Goal: Task Accomplishment & Management: Manage account settings

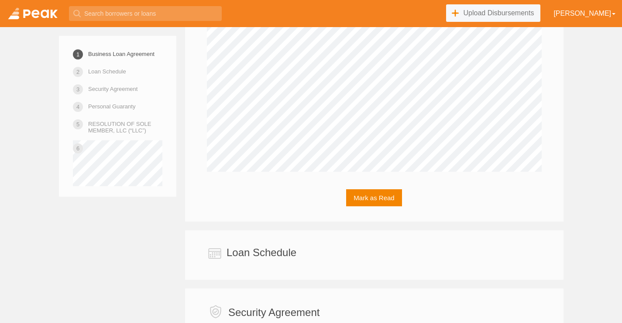
scroll to position [1825, 0]
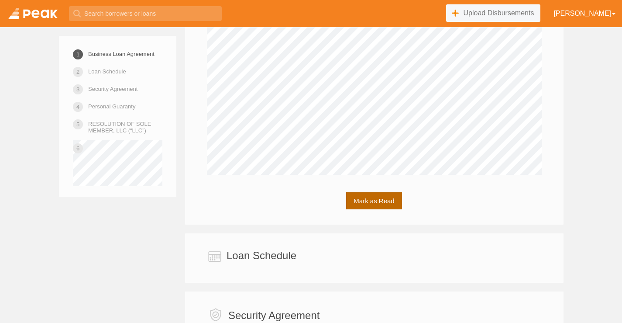
click at [379, 209] on button "Mark as Read" at bounding box center [373, 200] width 55 height 17
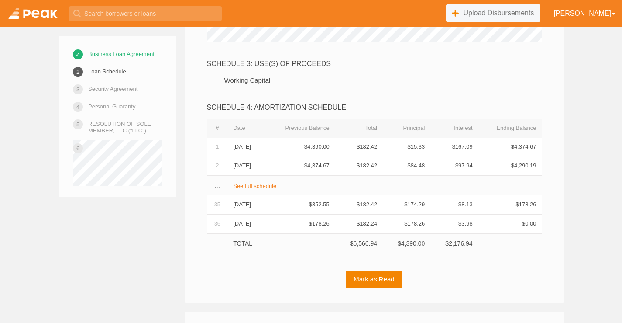
scroll to position [2192, 0]
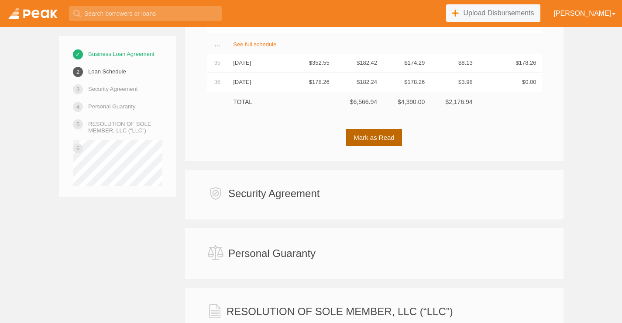
click at [372, 146] on button "Mark as Read" at bounding box center [373, 137] width 55 height 17
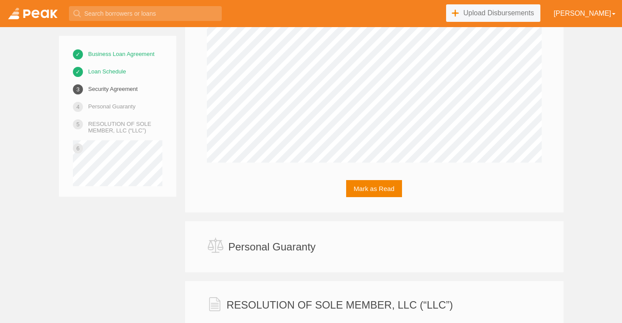
scroll to position [3475, 0]
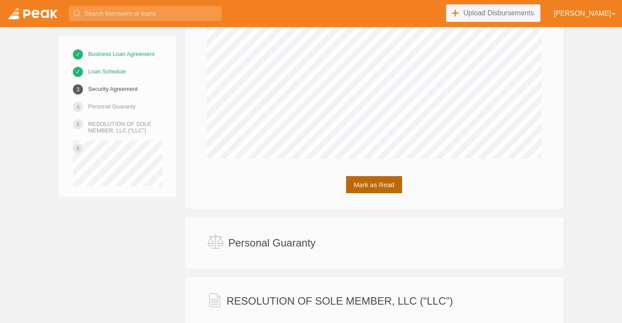
click at [376, 193] on button "Mark as Read" at bounding box center [373, 184] width 55 height 17
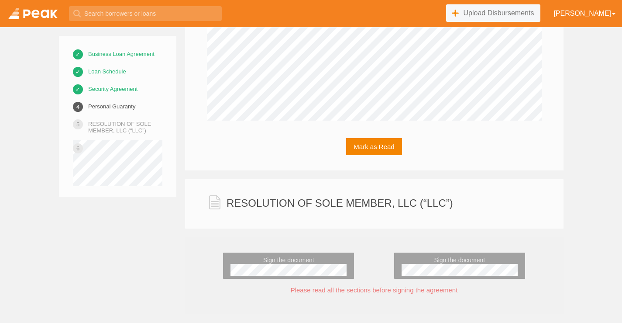
scroll to position [5770, 0]
click at [376, 151] on button "Mark as Read" at bounding box center [373, 146] width 55 height 17
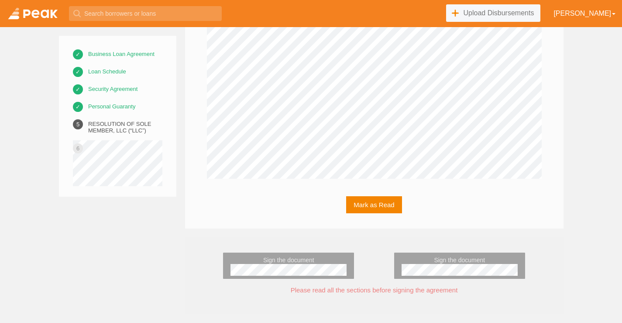
scroll to position [6226, 0]
click at [376, 205] on button "Mark as Read" at bounding box center [373, 204] width 55 height 17
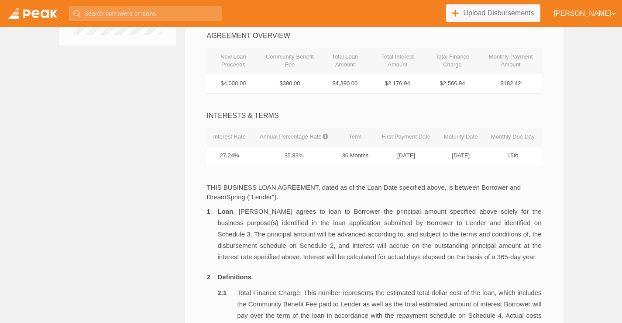
scroll to position [0, 0]
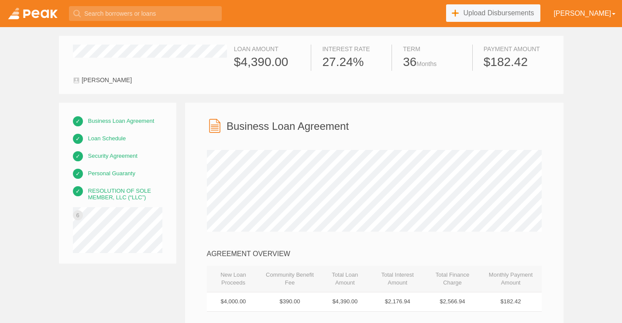
click at [42, 10] on link at bounding box center [33, 13] width 66 height 27
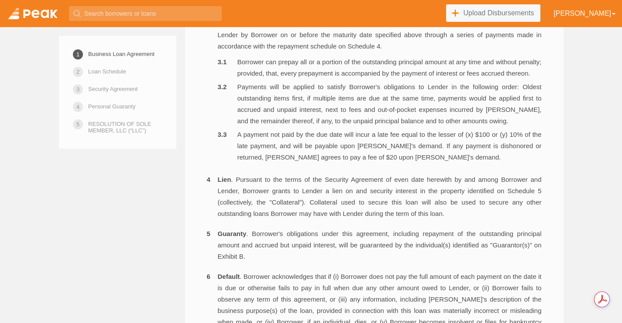
scroll to position [741, 0]
